Goal: Information Seeking & Learning: Check status

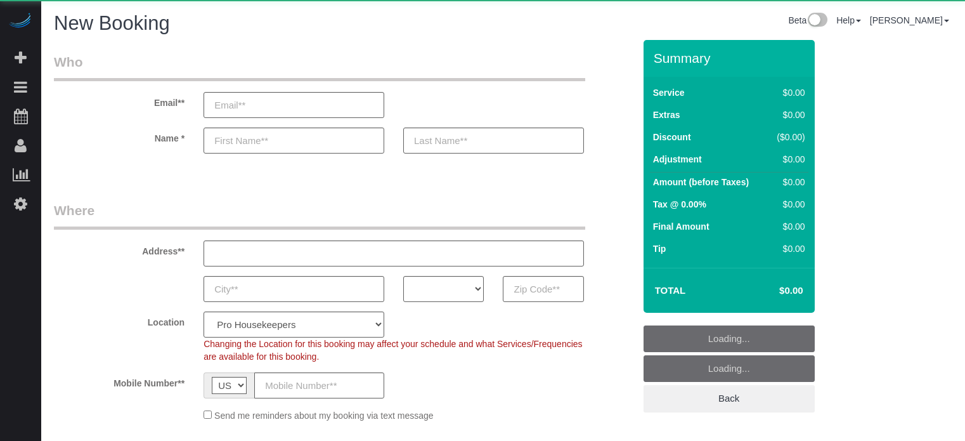
select select "number:9"
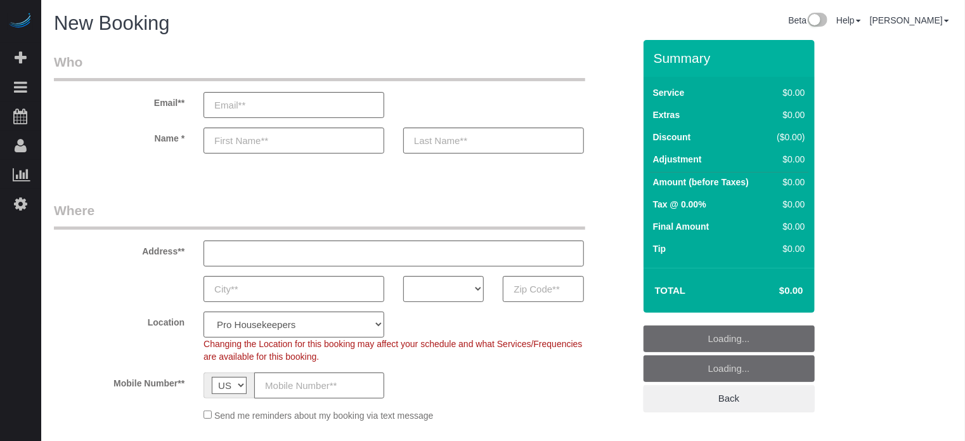
select select "4"
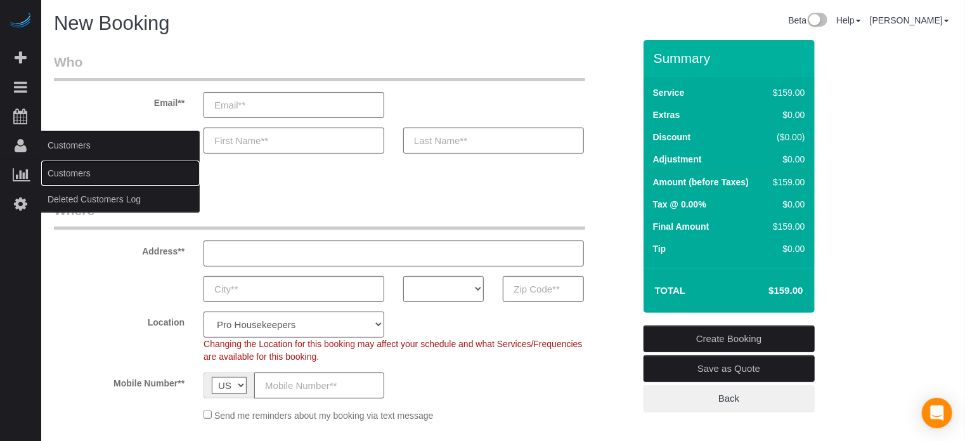
drag, startPoint x: 101, startPoint y: 179, endPoint x: 120, endPoint y: 172, distance: 20.0
click at [101, 179] on link "Customers" at bounding box center [120, 172] width 159 height 25
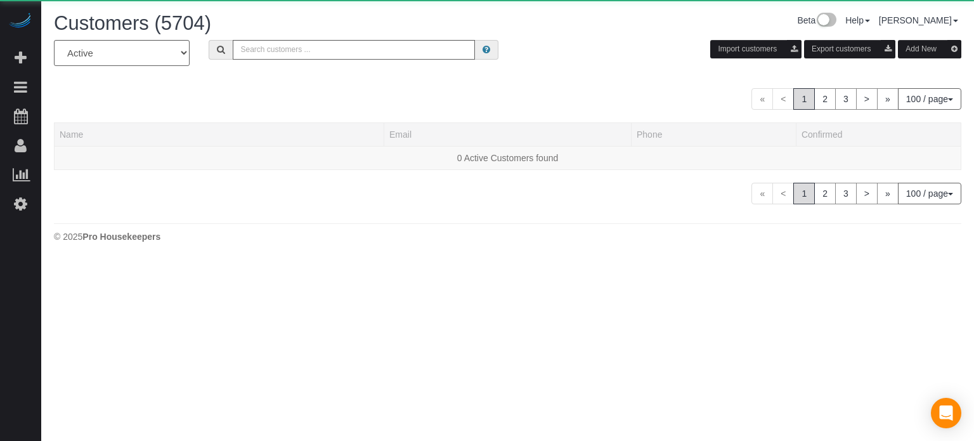
click at [280, 60] on div "All Active Archived Import customers Export customers Add New" at bounding box center [507, 58] width 926 height 36
click at [283, 56] on input "text" at bounding box center [354, 50] width 242 height 20
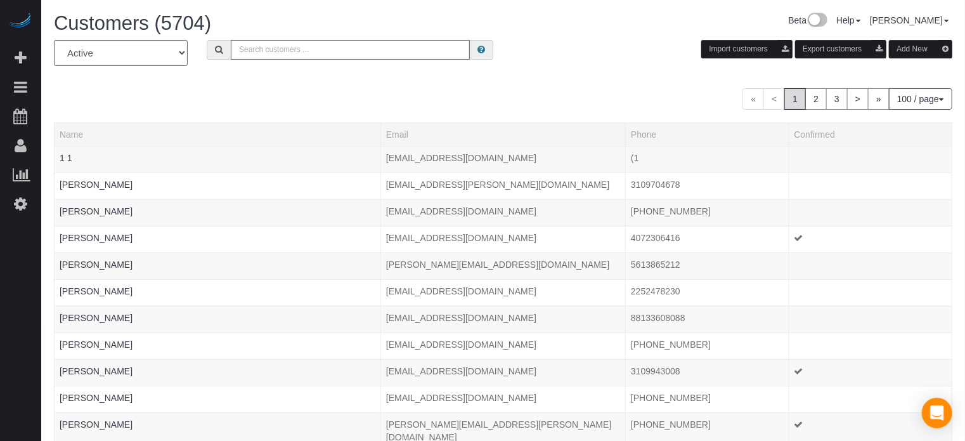
paste input "[PHONE_NUMBER]"
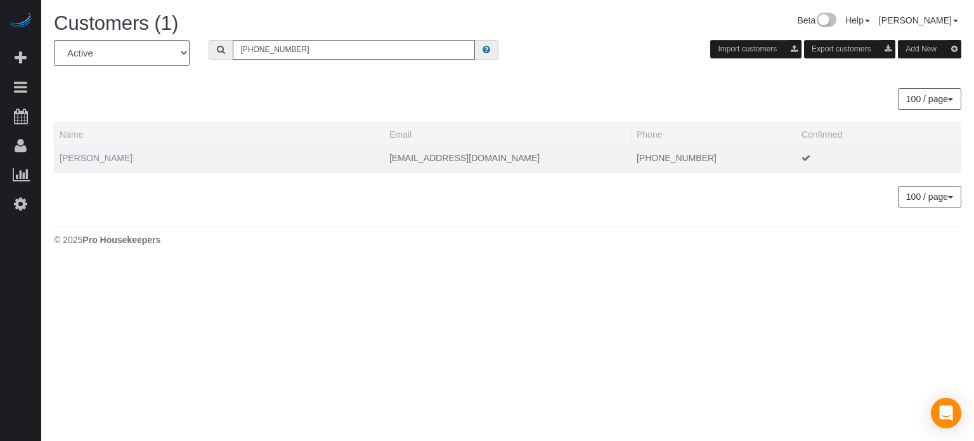
type input "[PHONE_NUMBER]"
click at [77, 161] on link "[PERSON_NAME]" at bounding box center [96, 158] width 73 height 10
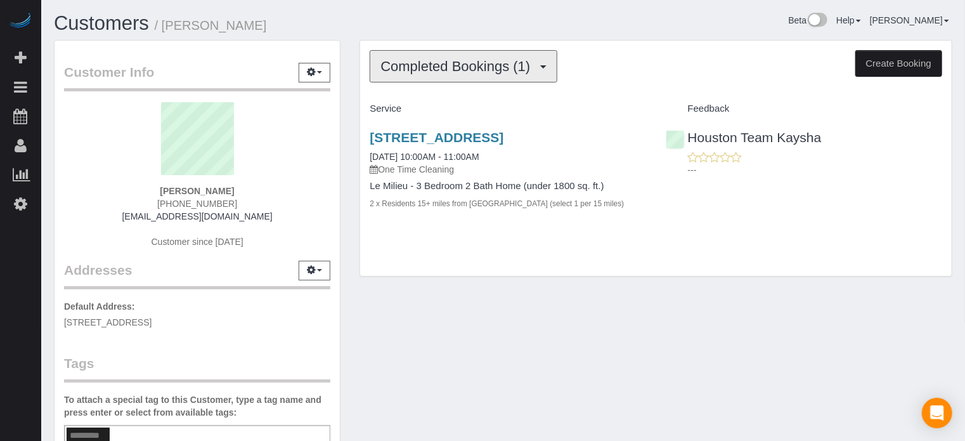
click at [478, 74] on button "Completed Bookings (1)" at bounding box center [464, 66] width 188 height 32
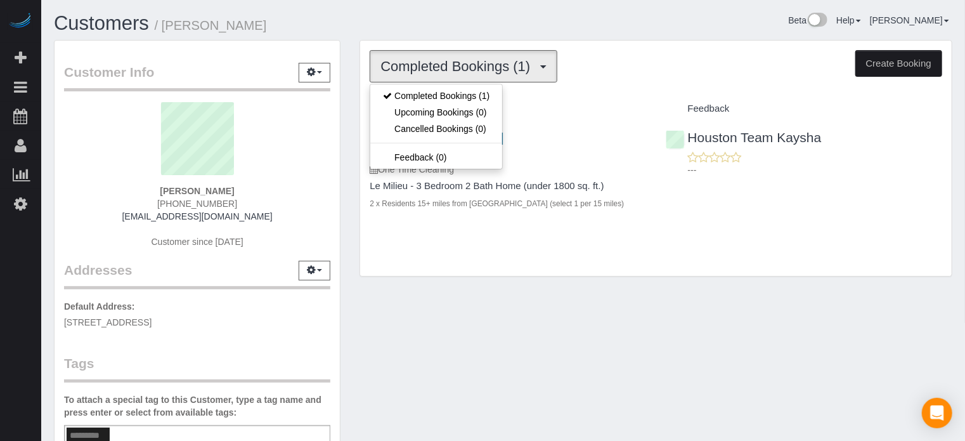
click at [597, 50] on div "Completed Bookings (1) Completed Bookings (1) Upcoming Bookings (0) Cancelled B…" at bounding box center [656, 66] width 573 height 32
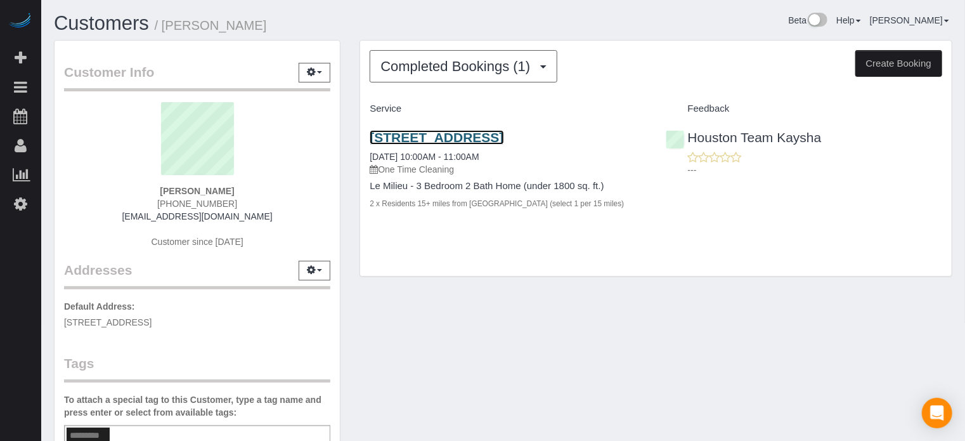
click at [413, 131] on link "[STREET_ADDRESS]" at bounding box center [437, 137] width 134 height 15
